Goal: Communication & Community: Answer question/provide support

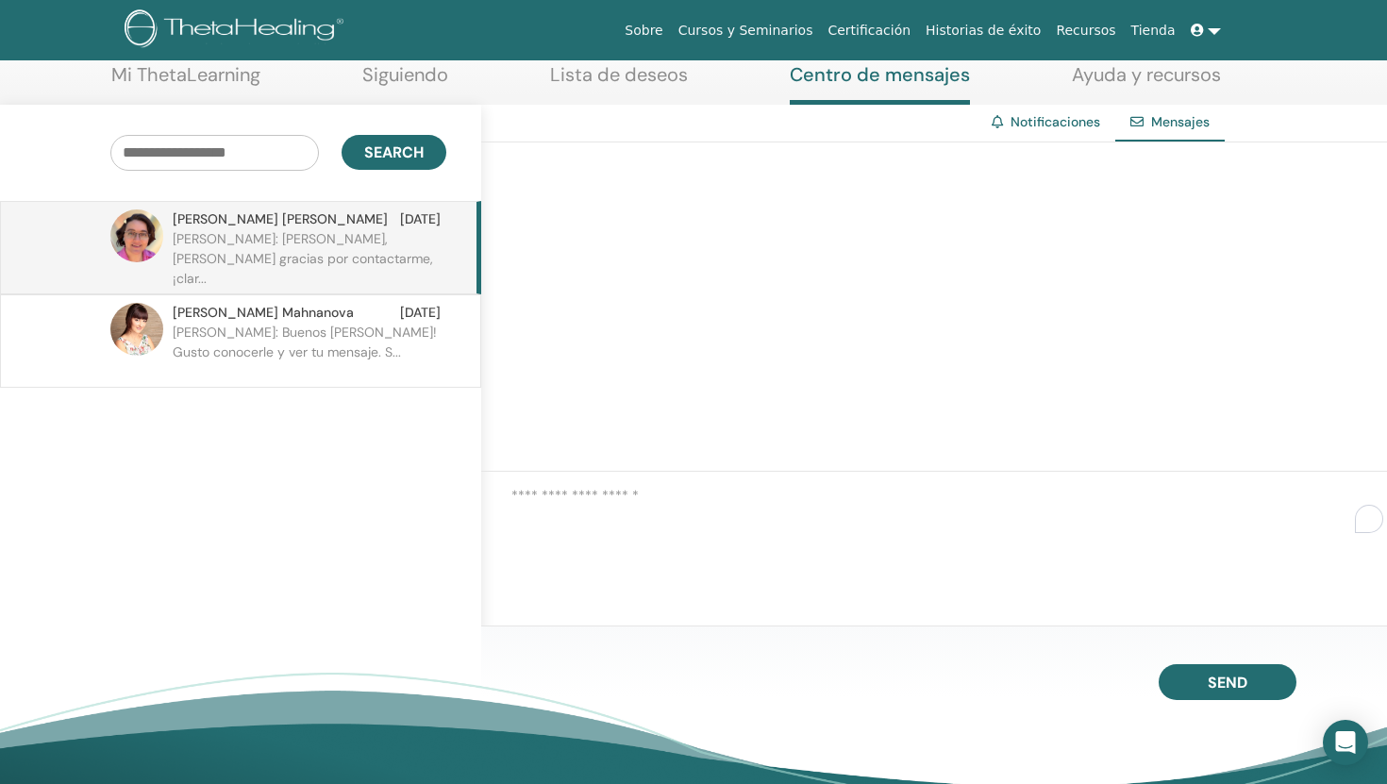
scroll to position [103, 0]
click at [349, 239] on p "Samantha: Hola Leni, Muchas gracias por contactarme, ¡clar..." at bounding box center [310, 257] width 274 height 57
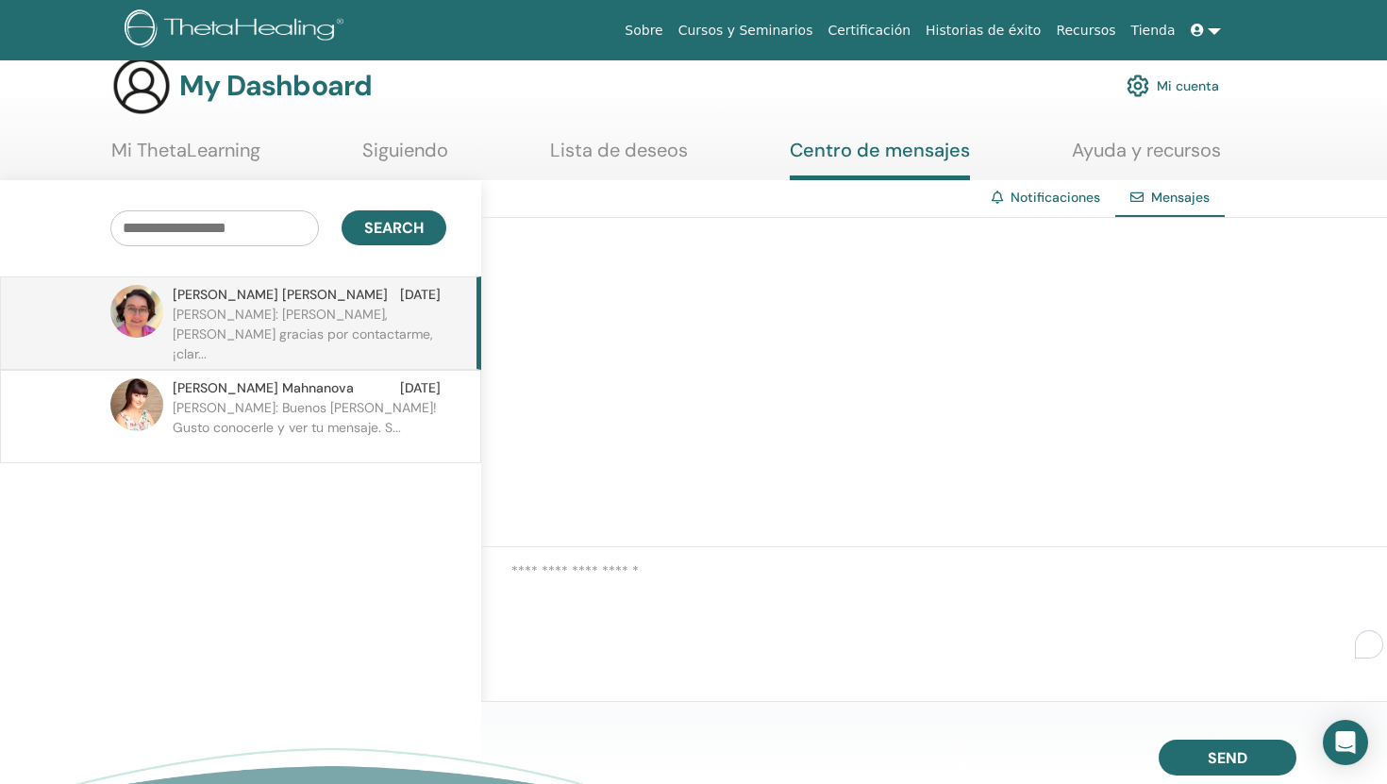
scroll to position [0, 0]
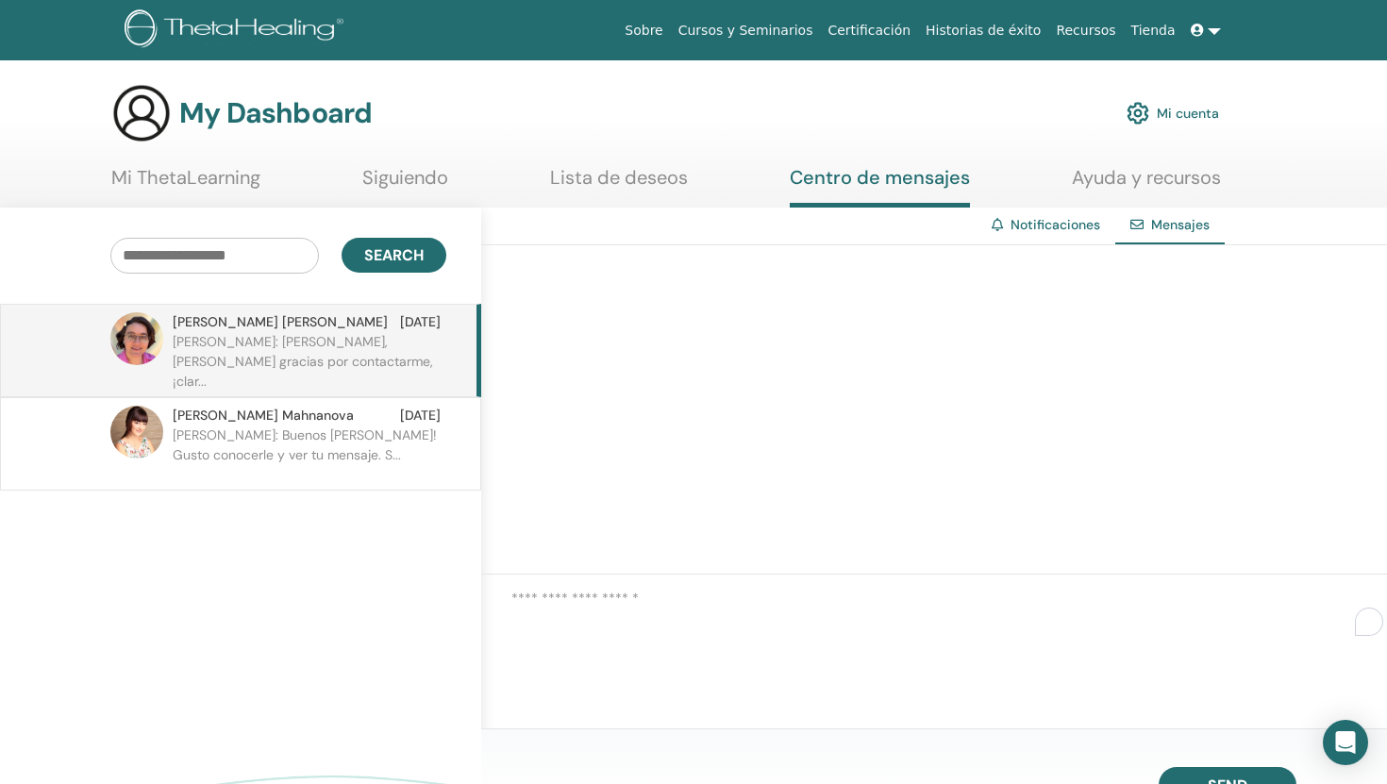
click at [274, 335] on p "Samantha: Hola Leni, Muchas gracias por contactarme, ¡clar..." at bounding box center [310, 360] width 274 height 57
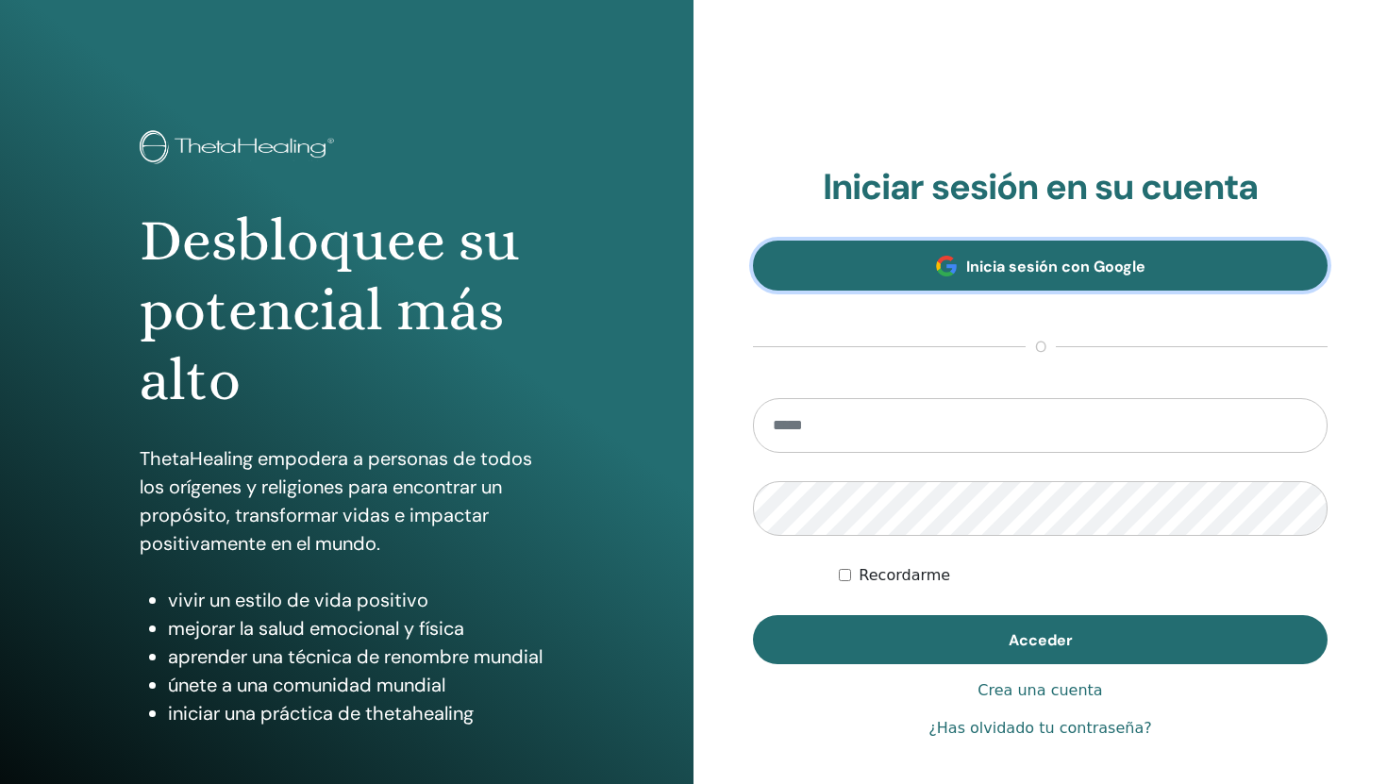
click at [974, 275] on span "Inicia sesión con Google" at bounding box center [1055, 267] width 179 height 20
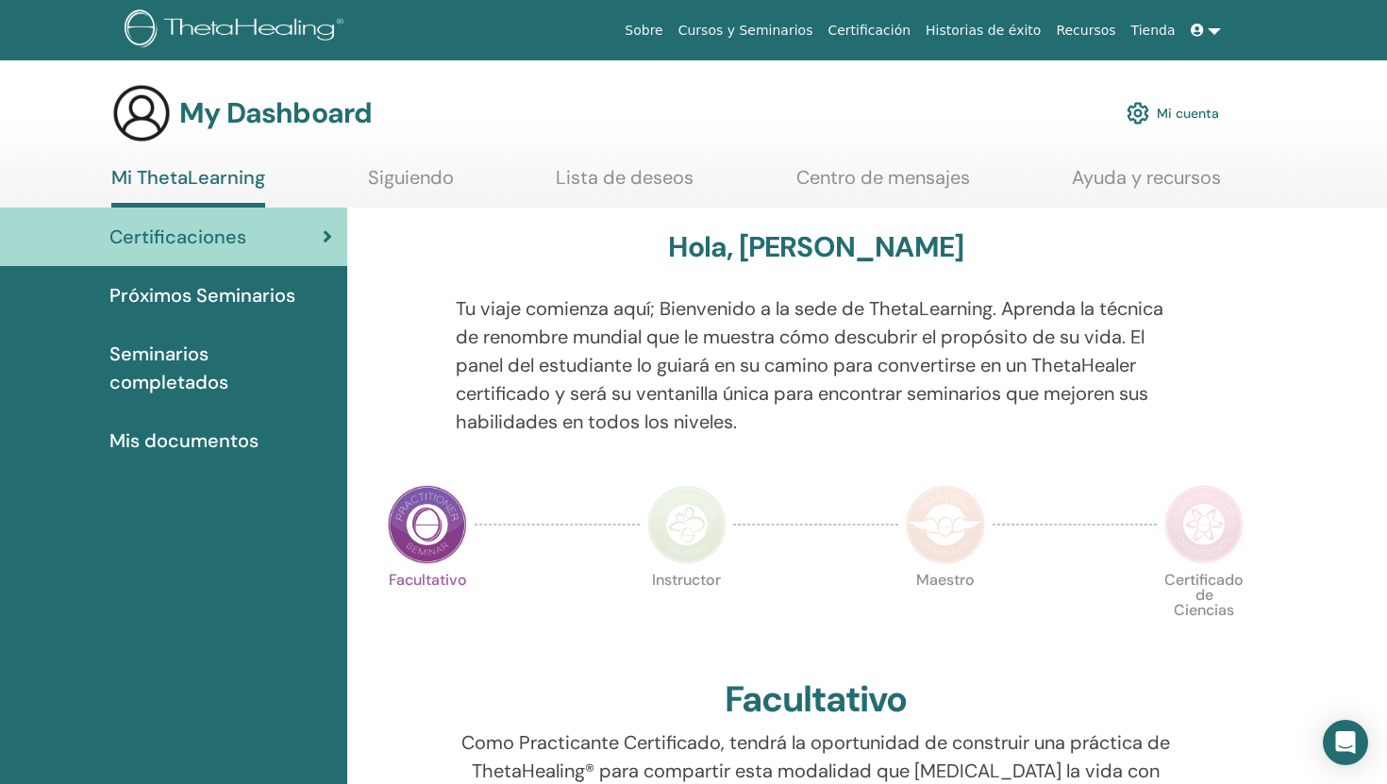
click at [1213, 26] on link at bounding box center [1205, 30] width 45 height 35
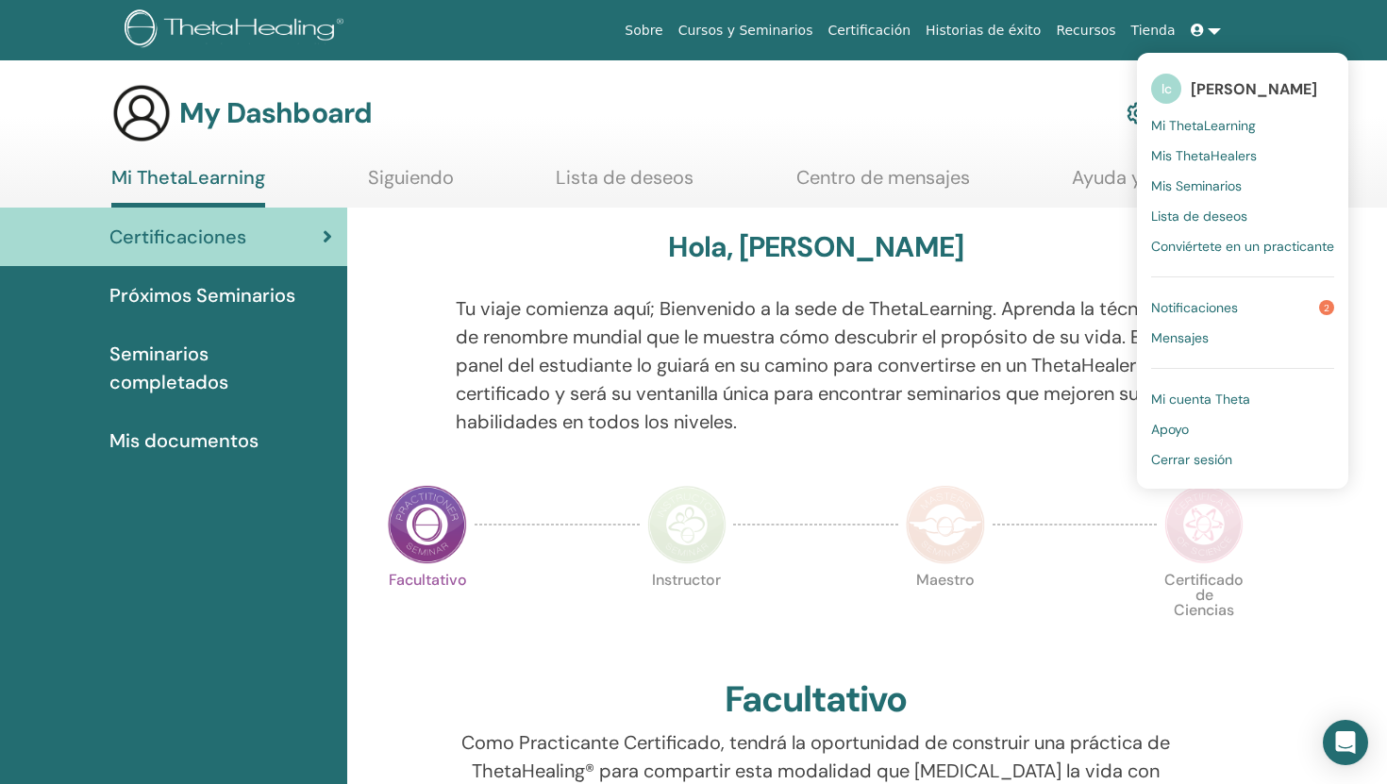
click at [1197, 345] on span "Mensajes" at bounding box center [1180, 337] width 58 height 17
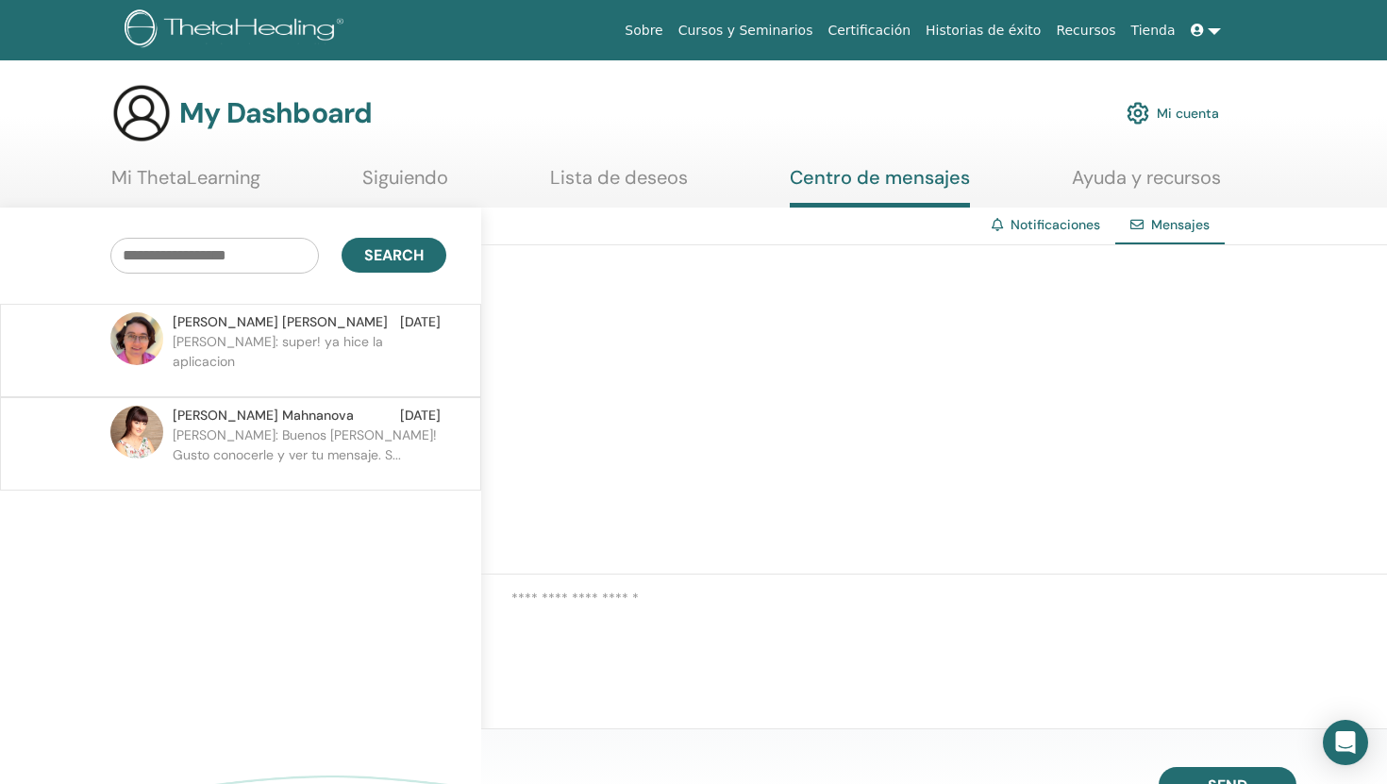
click at [275, 330] on span "Samantha Lohmann Quiroz" at bounding box center [280, 322] width 215 height 20
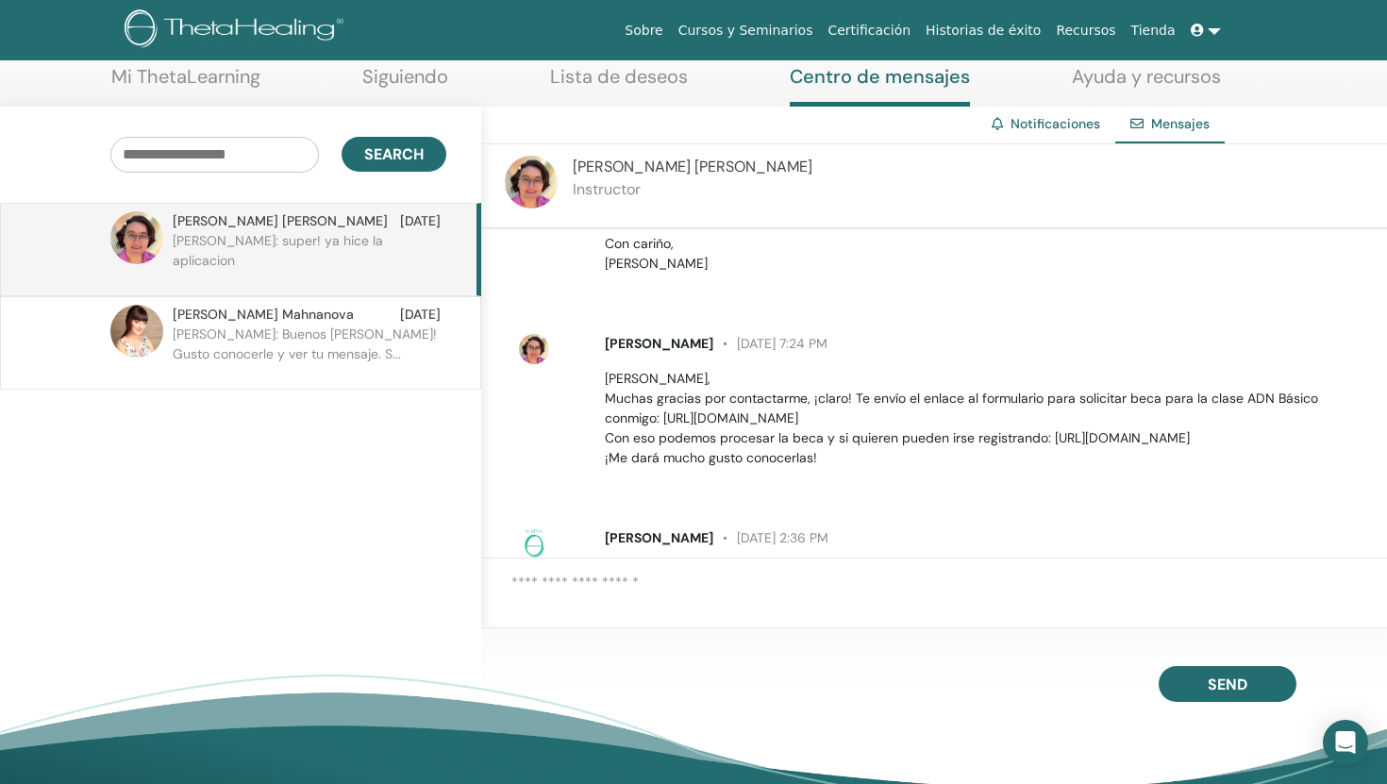
scroll to position [309, 0]
